Goal: Transaction & Acquisition: Purchase product/service

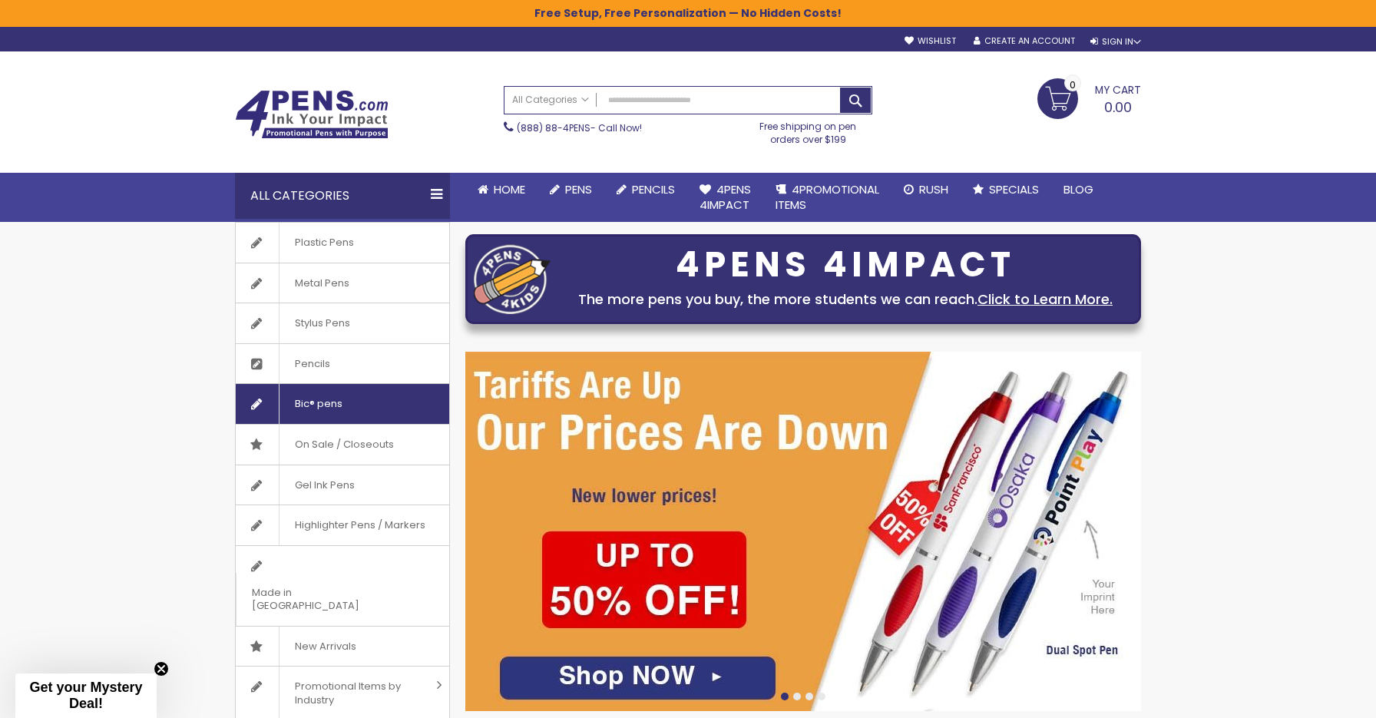
click at [317, 399] on span "Bic® pens" at bounding box center [318, 404] width 79 height 40
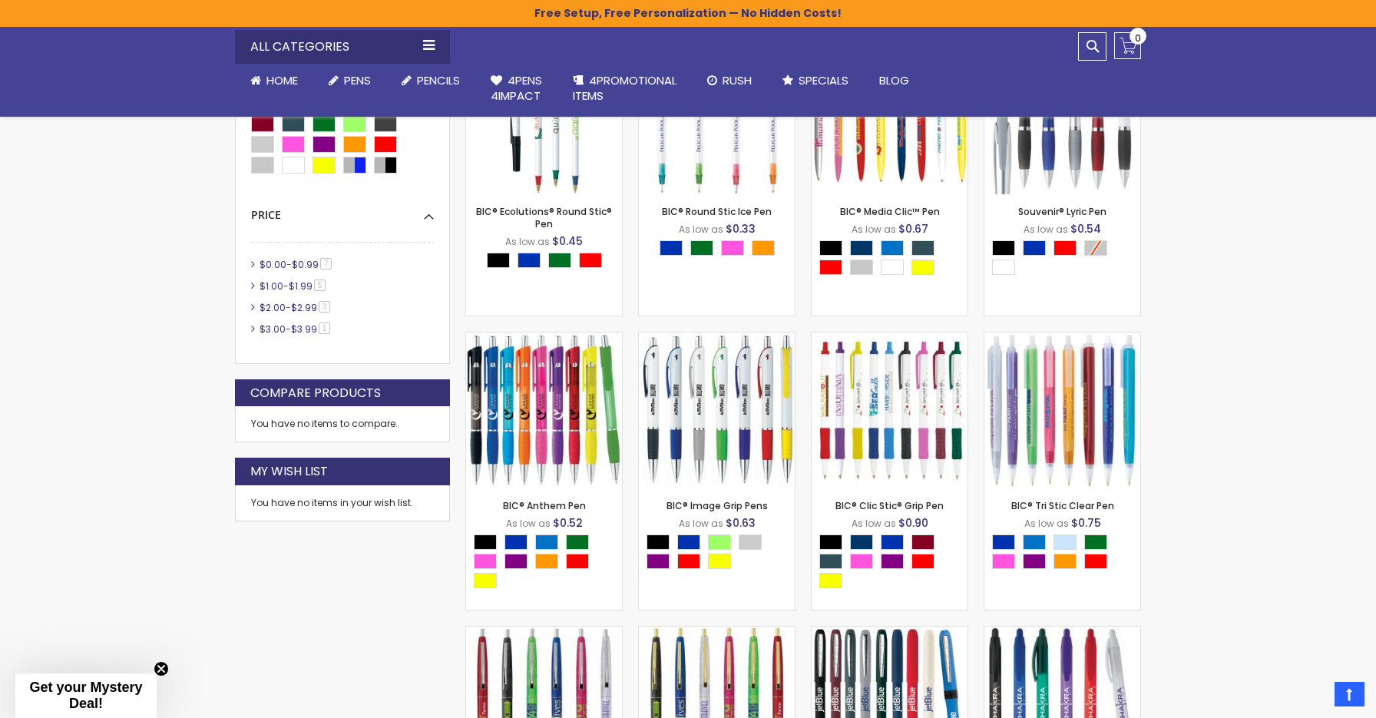
scroll to position [581, 0]
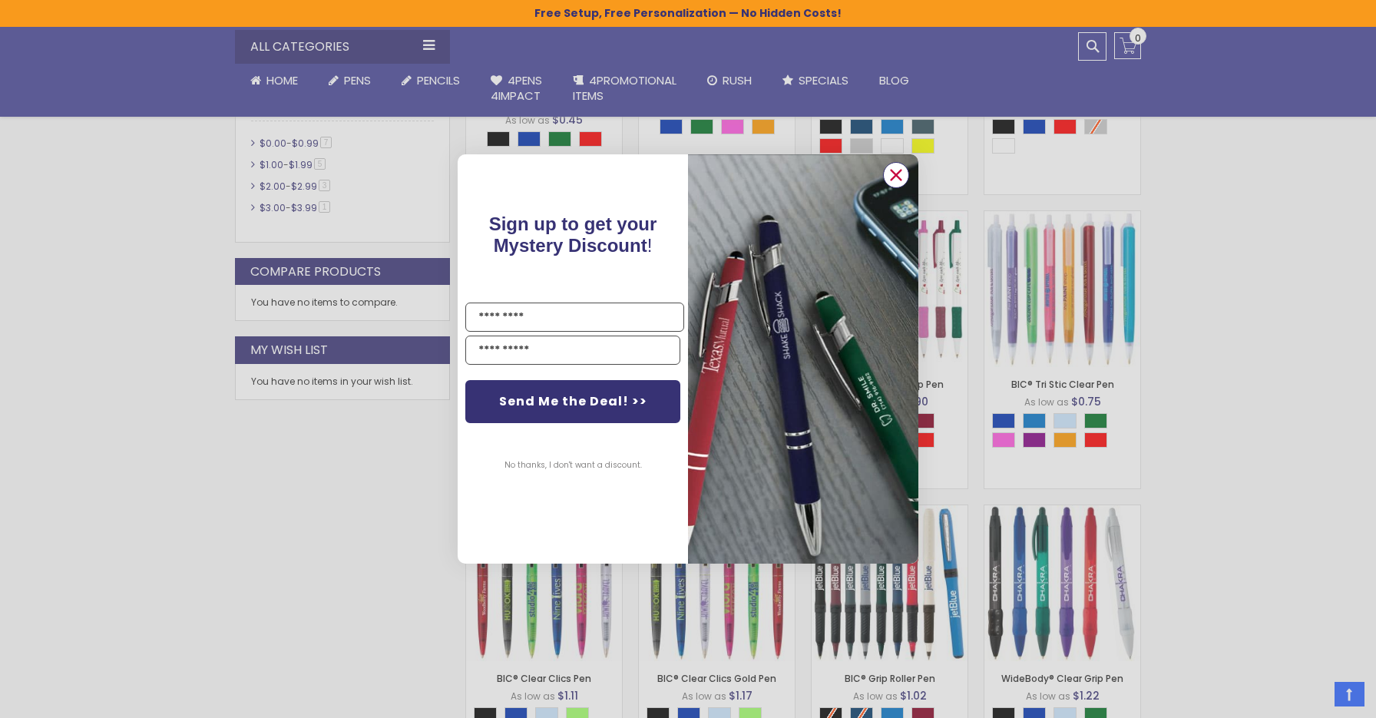
click at [893, 177] on circle "Close dialog" at bounding box center [896, 175] width 23 height 23
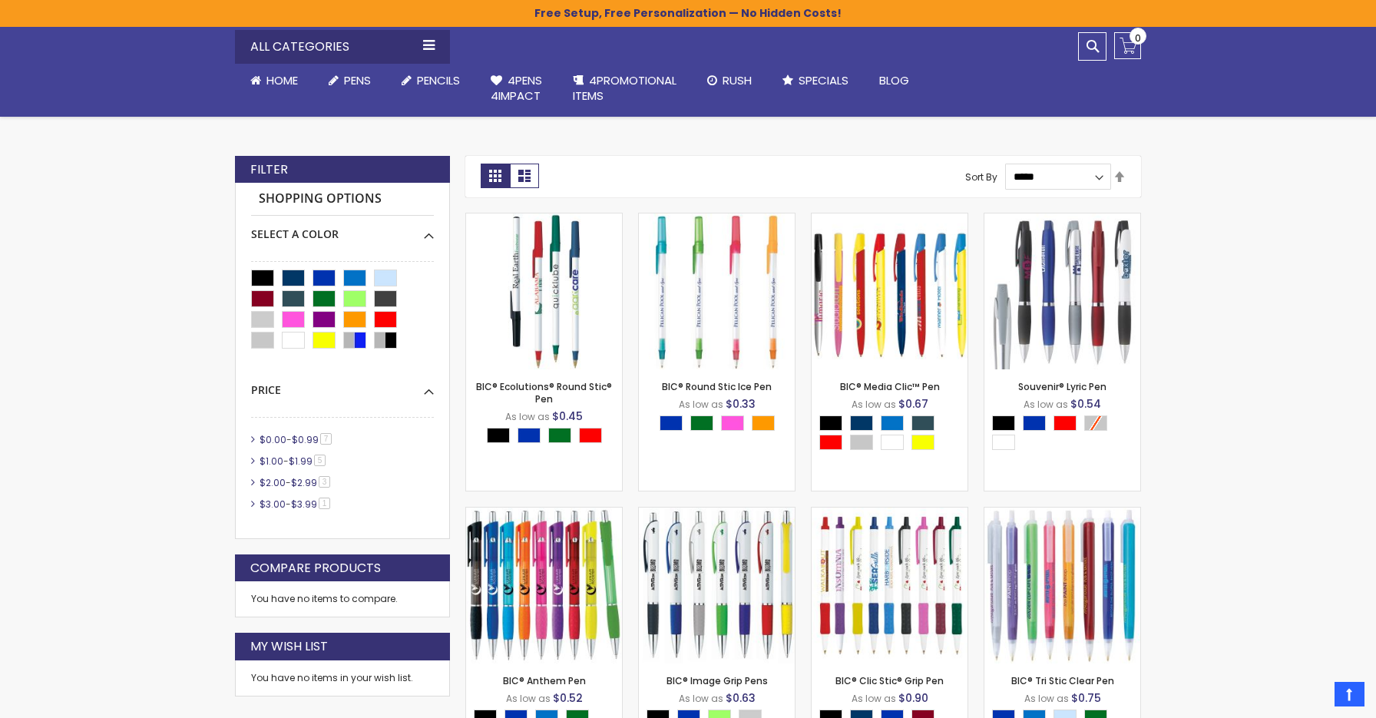
scroll to position [294, 0]
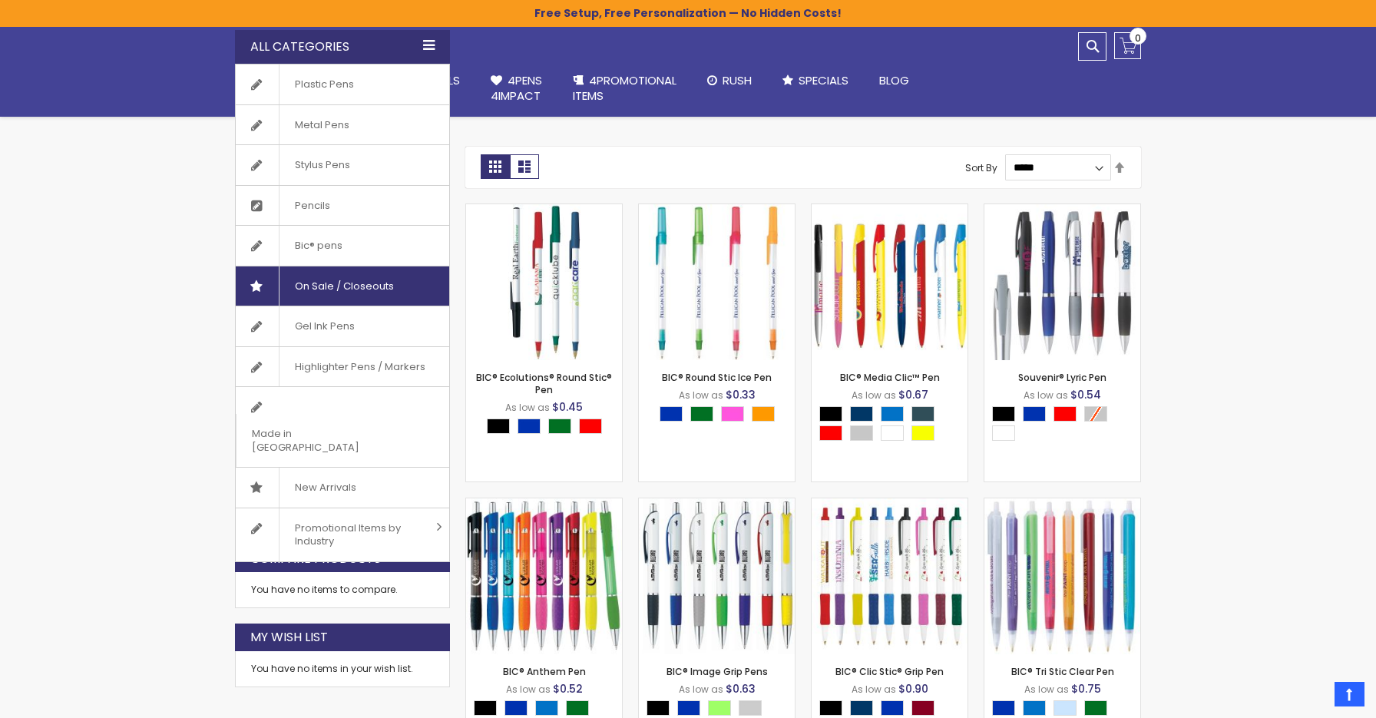
click at [323, 285] on span "On Sale / Closeouts" at bounding box center [344, 287] width 131 height 40
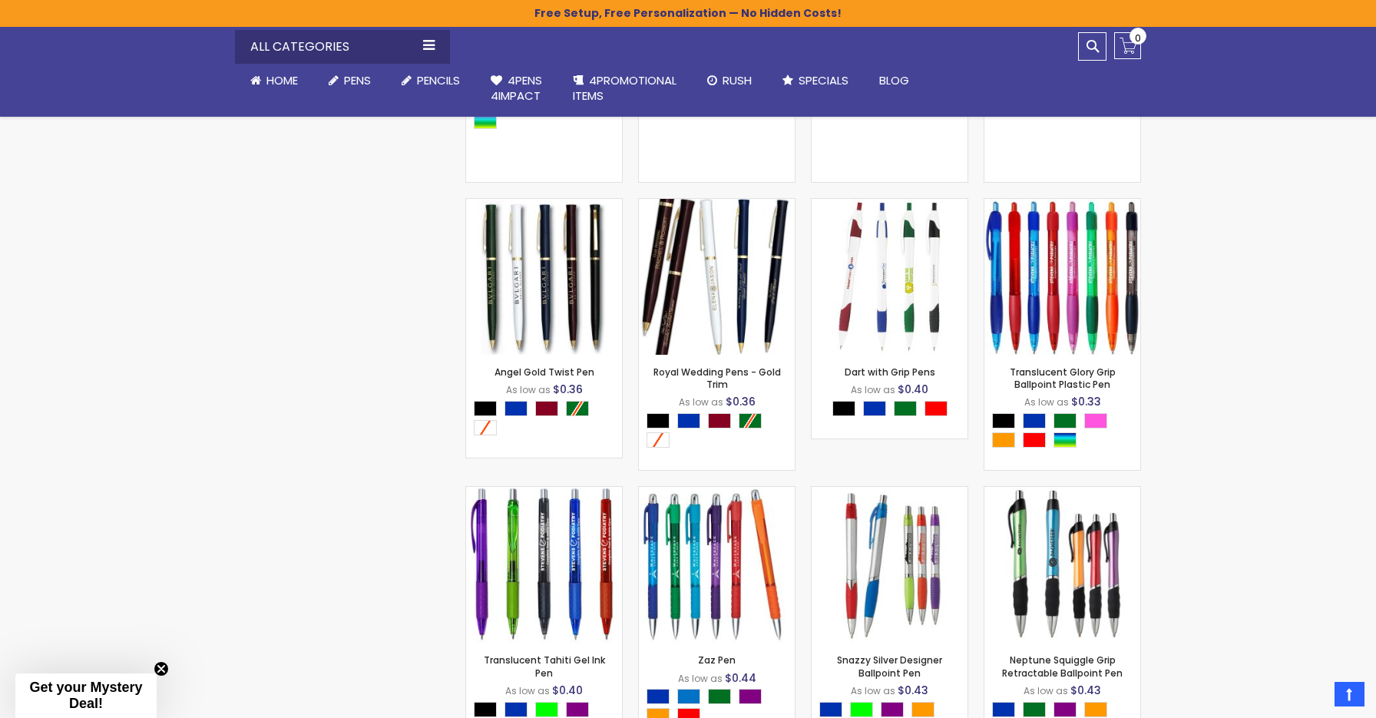
scroll to position [2273, 0]
click at [545, 405] on div "Burgundy" at bounding box center [546, 408] width 23 height 15
type input "****"
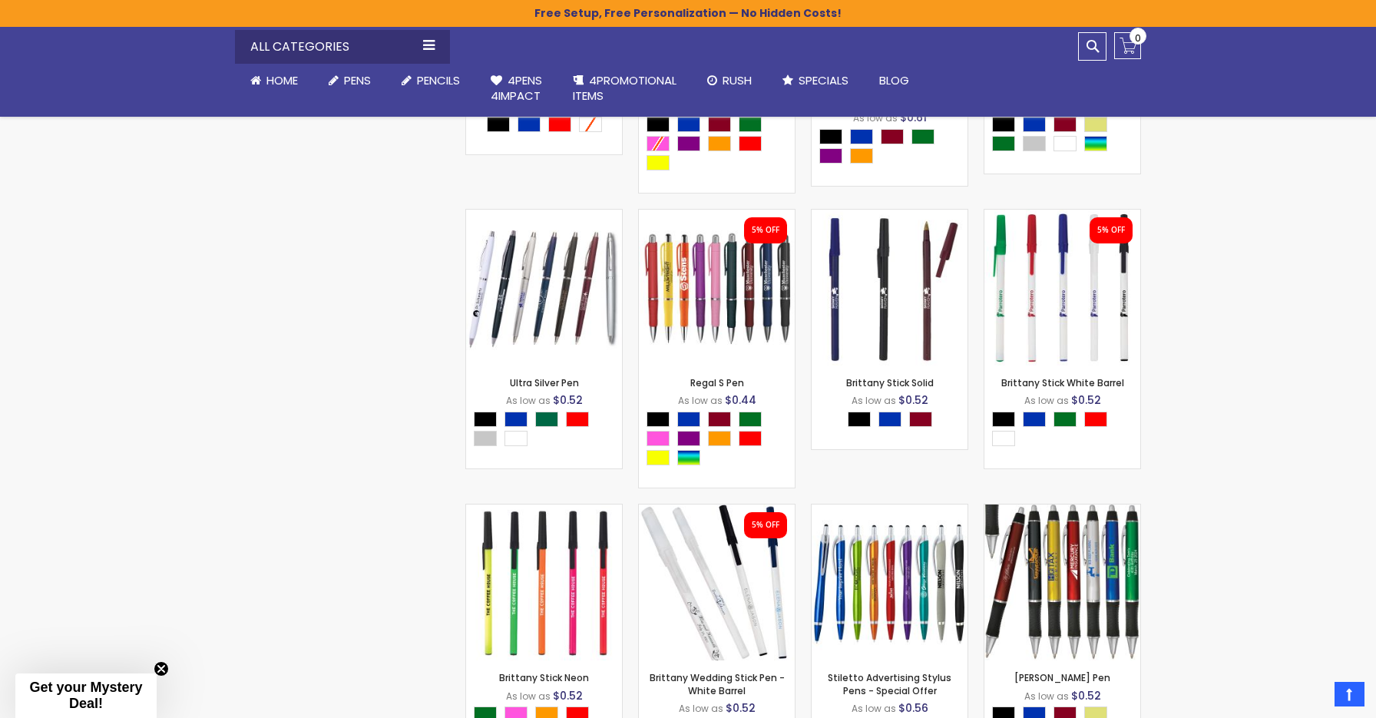
scroll to position [3135, 0]
click at [580, 293] on img at bounding box center [544, 287] width 156 height 156
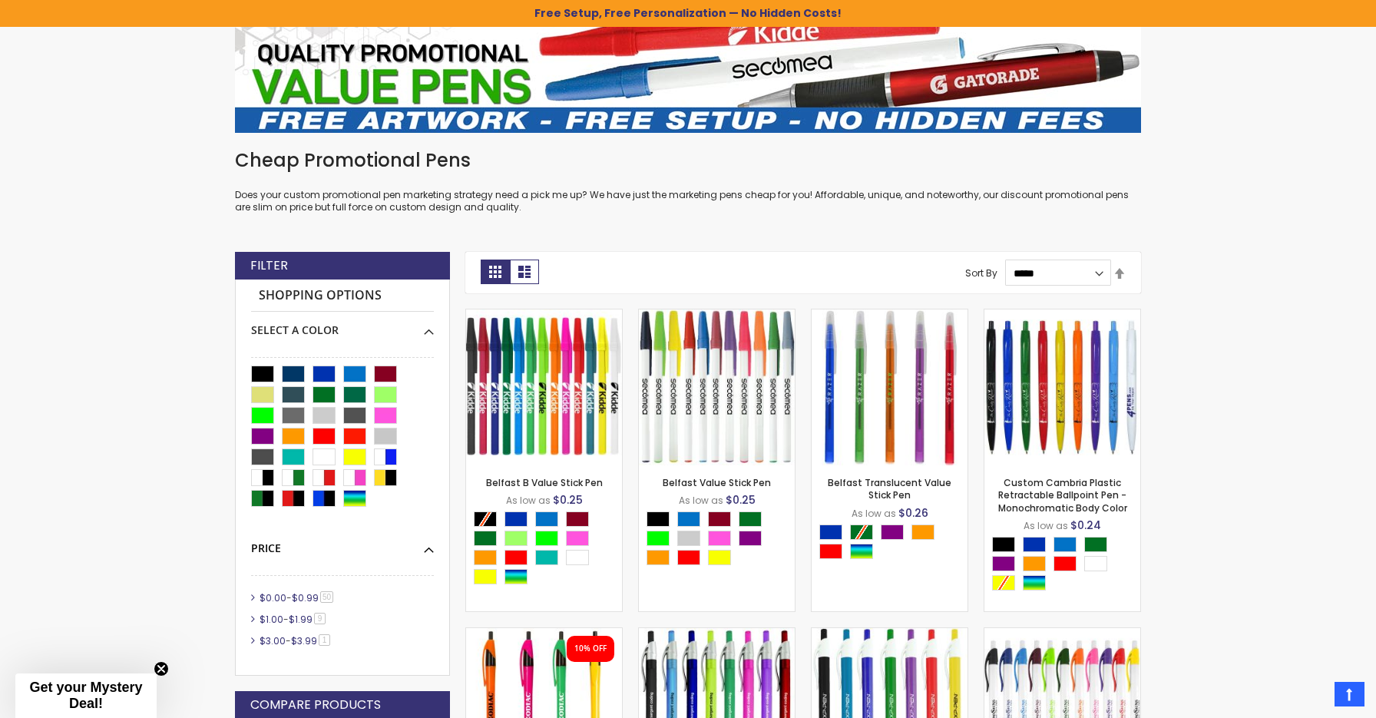
scroll to position [55, 0]
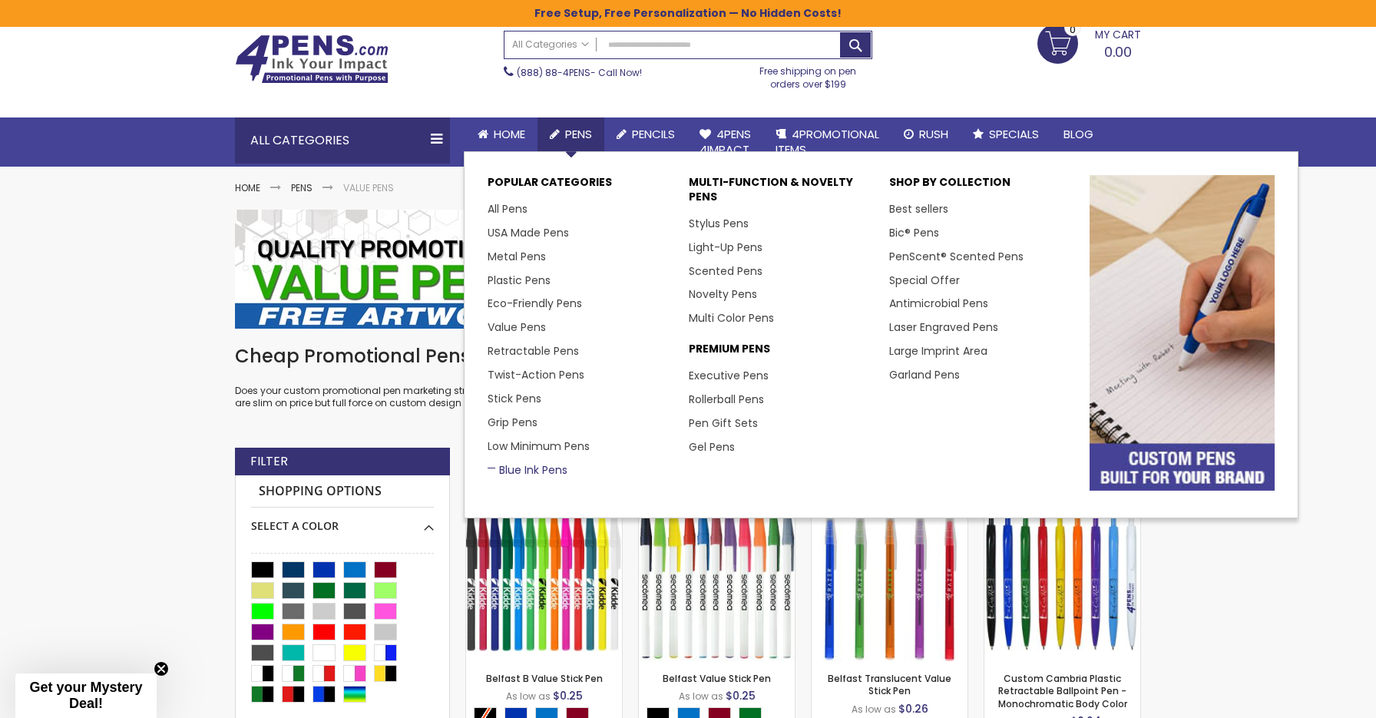
click at [522, 462] on link "Blue Ink Pens" at bounding box center [528, 469] width 80 height 15
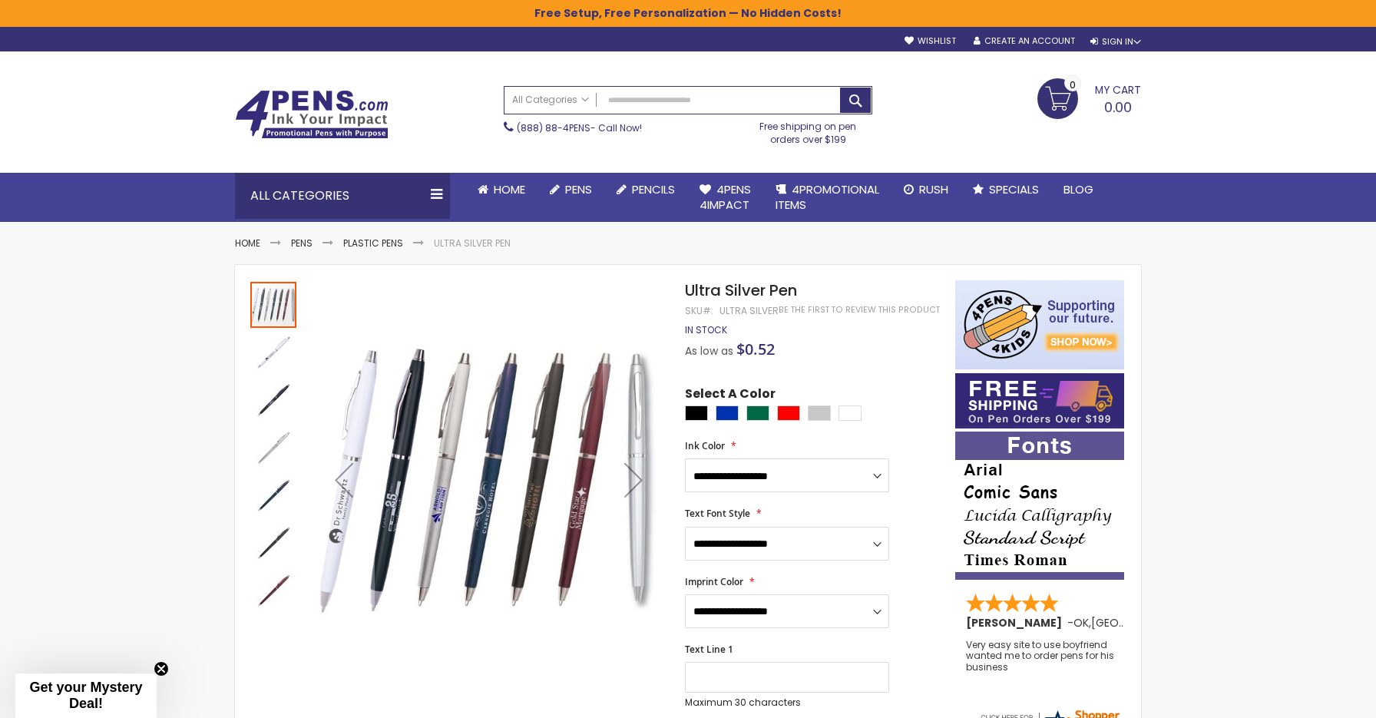
scroll to position [121, 0]
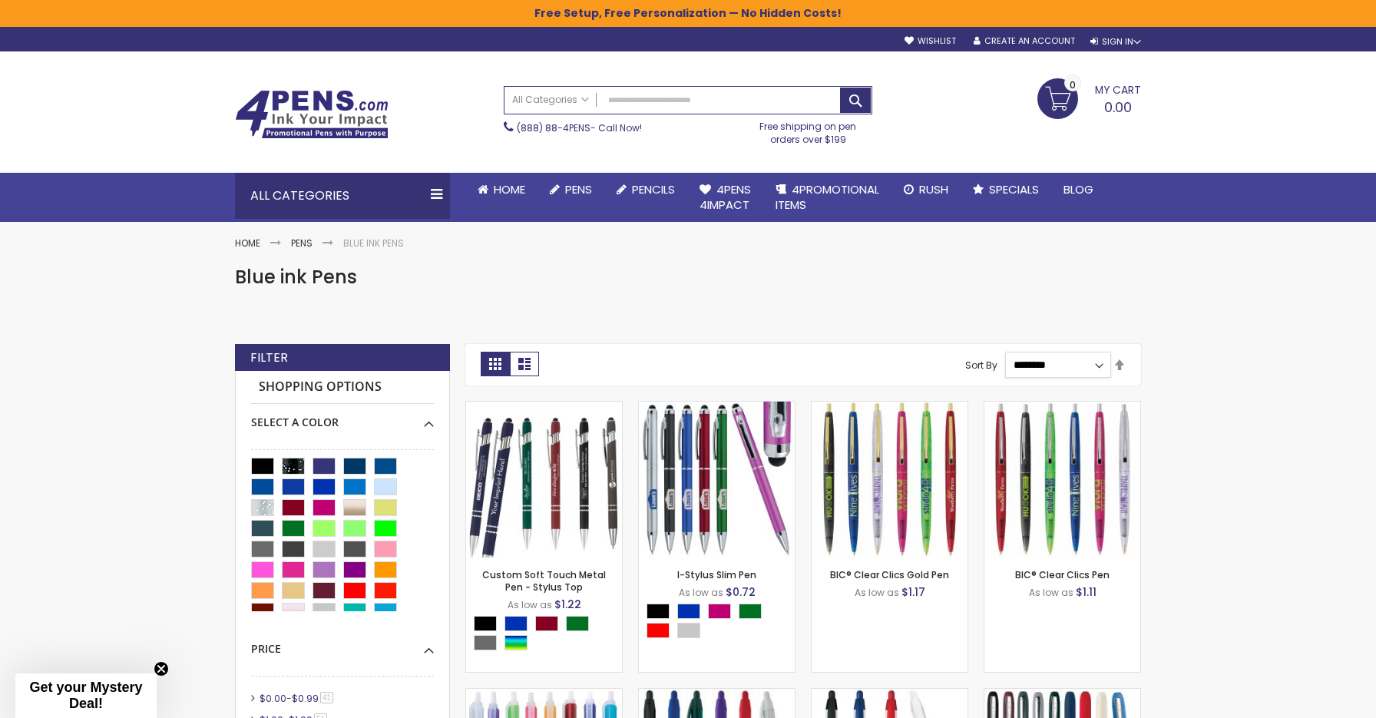
select select "*****"
